Goal: Find specific page/section: Find specific page/section

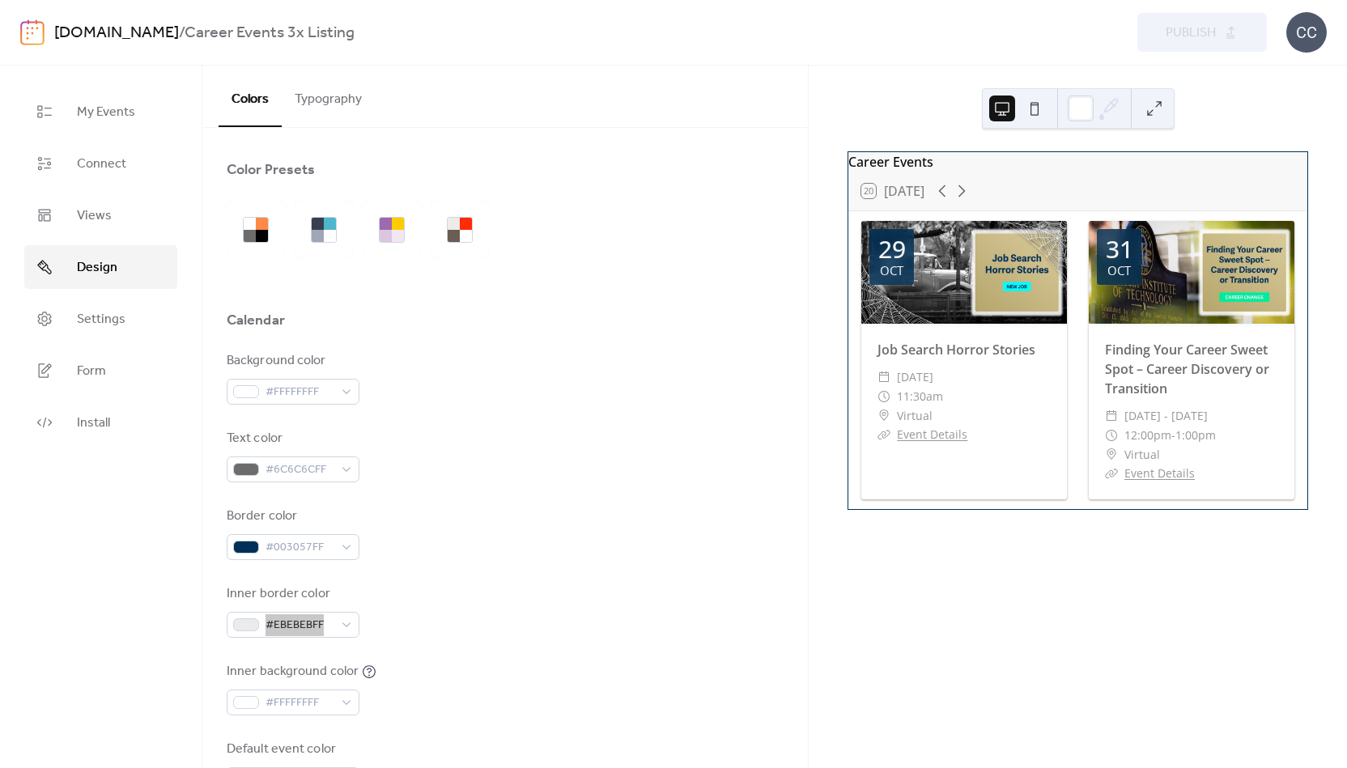
scroll to position [81, 0]
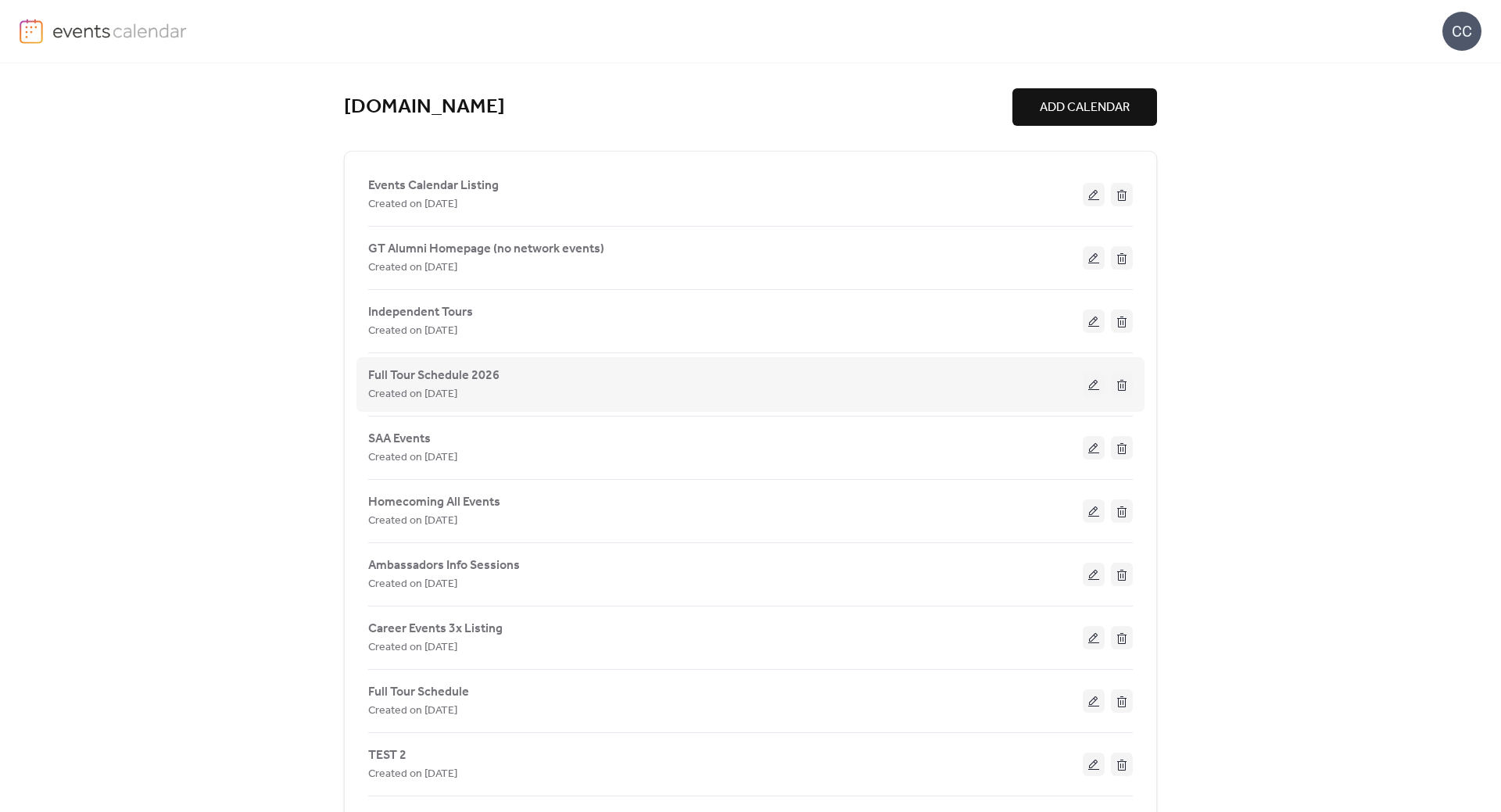
scroll to position [84, 0]
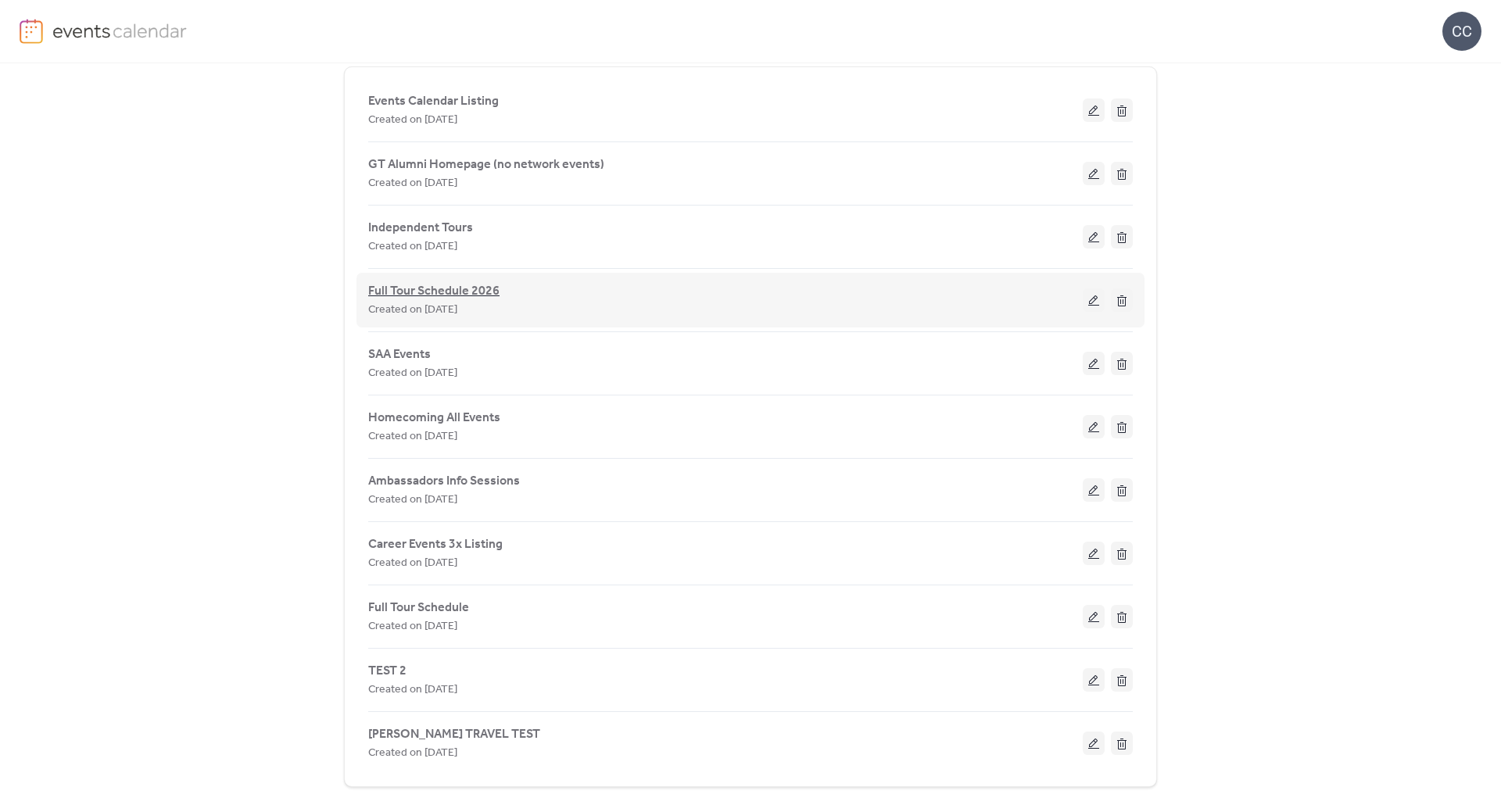
click at [420, 292] on span "Full Tour Schedule 2026" at bounding box center [434, 291] width 131 height 18
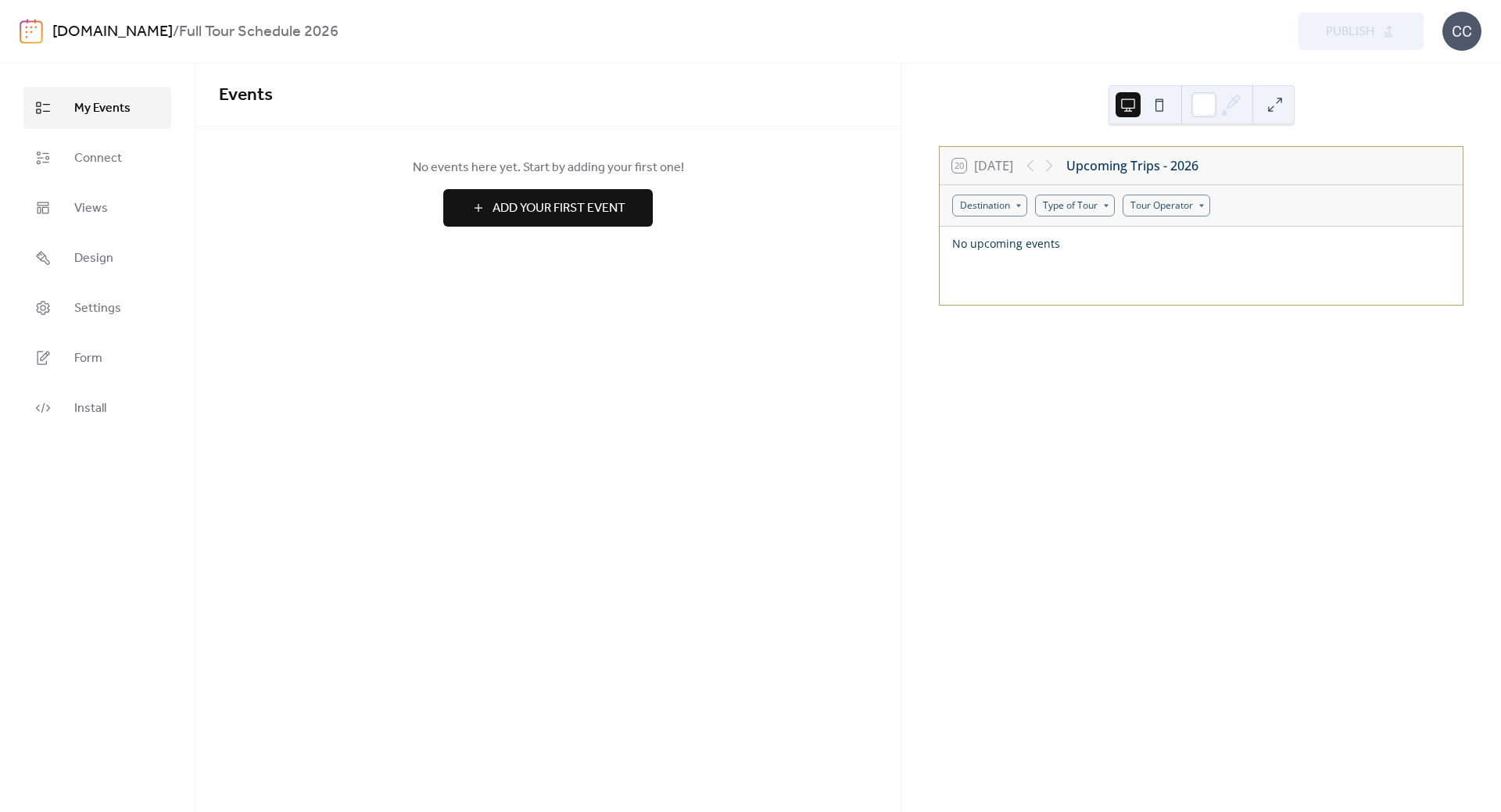
click at [117, 34] on link "[DOMAIN_NAME]" at bounding box center [112, 32] width 121 height 30
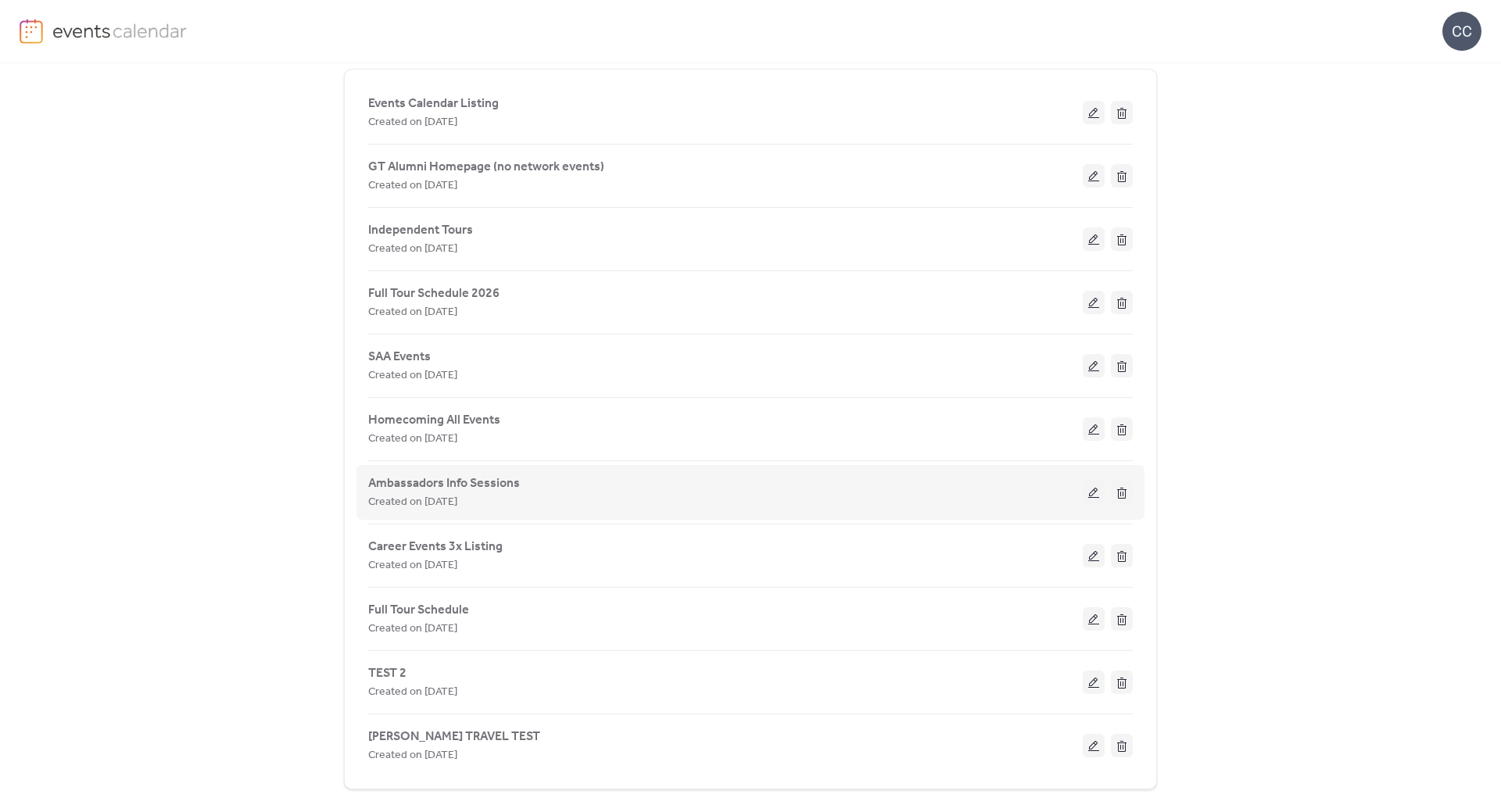
scroll to position [84, 0]
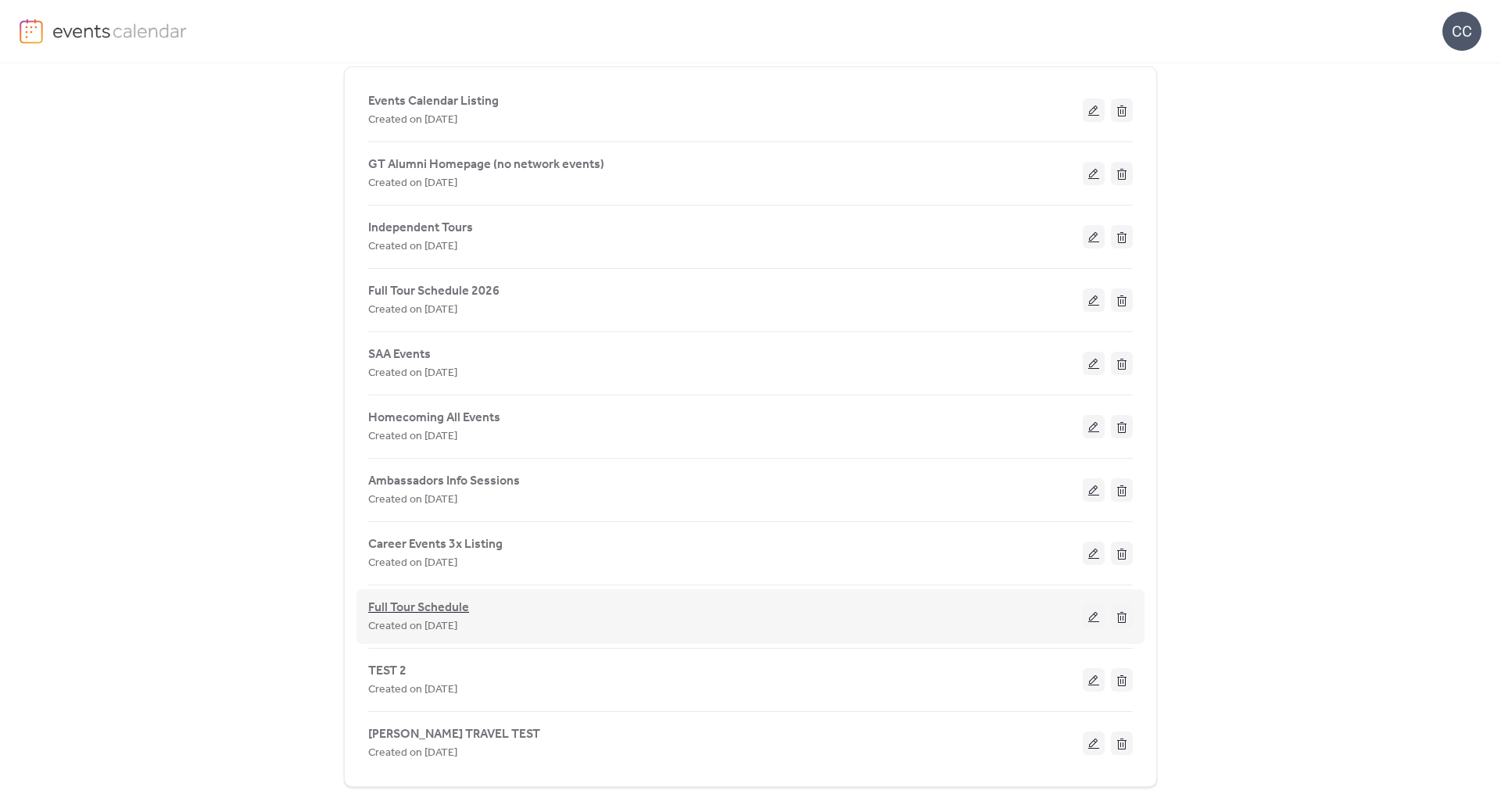
click at [405, 615] on span "Full Tour Schedule" at bounding box center [418, 607] width 100 height 18
